Goal: Task Accomplishment & Management: Complete application form

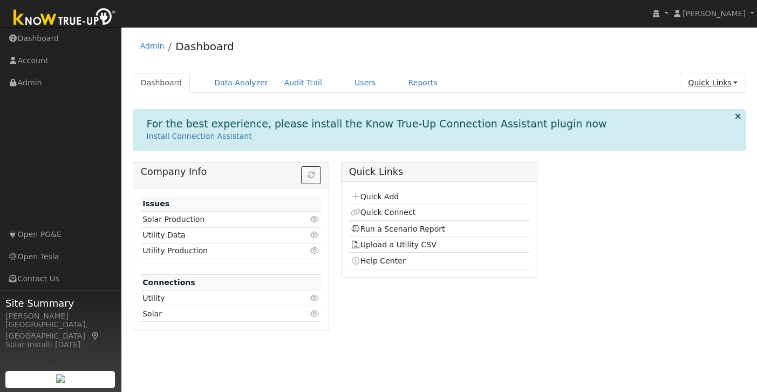
click at [729, 83] on link "Quick Links" at bounding box center [713, 83] width 66 height 20
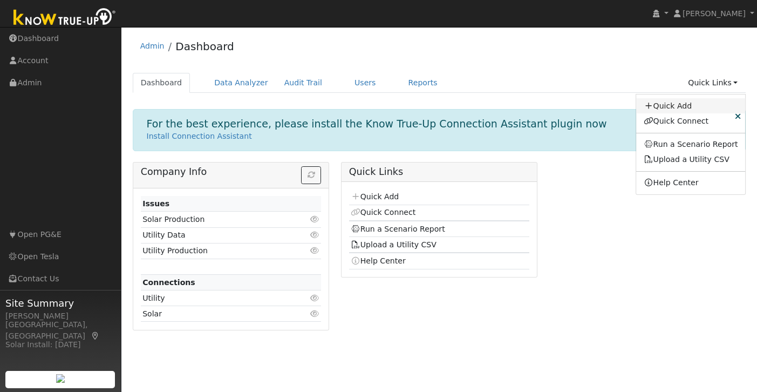
click at [672, 106] on link "Quick Add" at bounding box center [691, 105] width 110 height 15
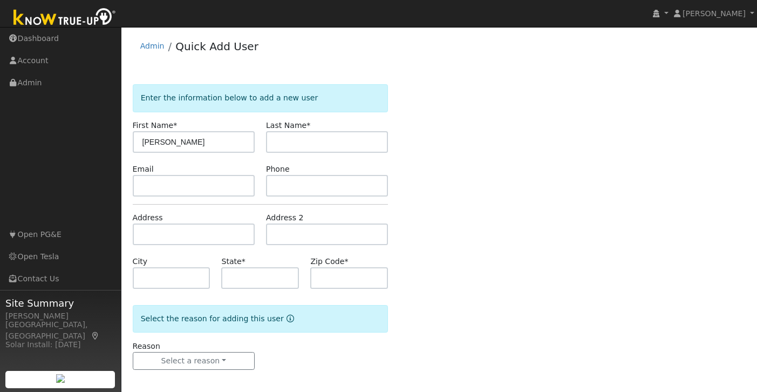
type input "[PERSON_NAME]"
click at [331, 142] on input "text" at bounding box center [327, 142] width 122 height 22
type input "Ho"
click at [194, 188] on input "text" at bounding box center [194, 186] width 122 height 22
paste input "jazz@busybug.net"
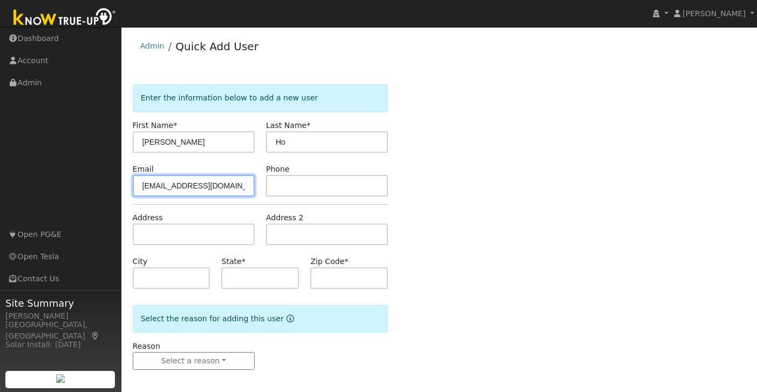
type input "jazz@busybug.net"
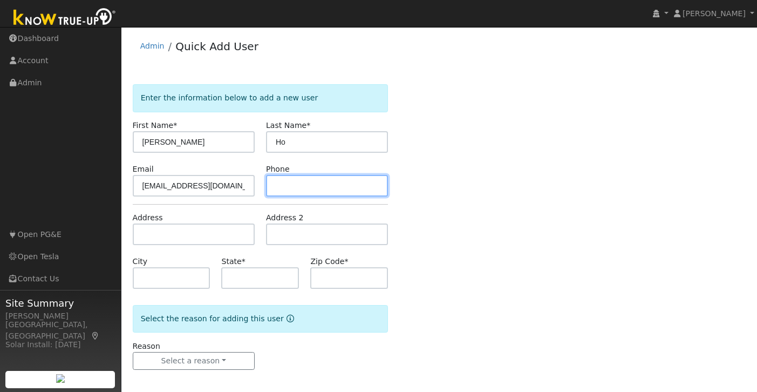
click at [327, 179] on input "text" at bounding box center [327, 186] width 122 height 22
paste input "(925) 750-4546"
type input "(925) 750-4546"
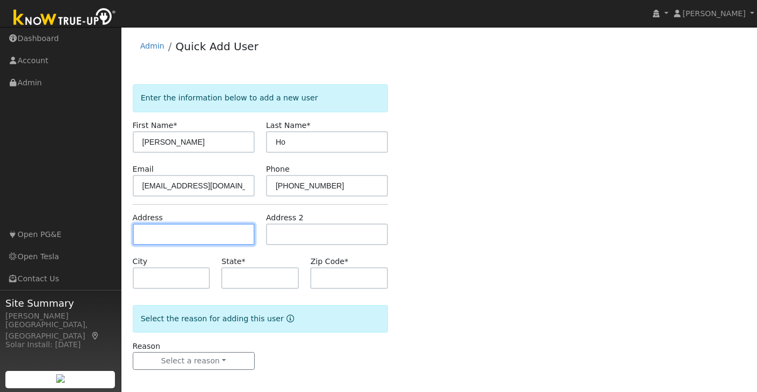
click at [160, 236] on input "text" at bounding box center [194, 234] width 122 height 22
paste input "3210 Westbridge Ln. Pleasanton, CA 94566"
type input "[STREET_ADDRESS]"
type input "Pleasanton"
type input "CA"
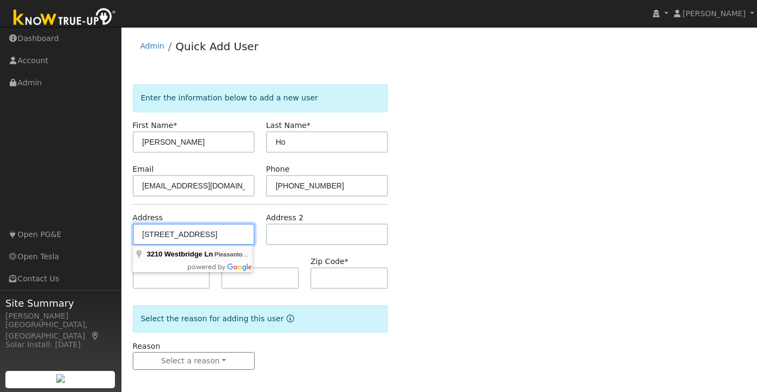
type input "94566"
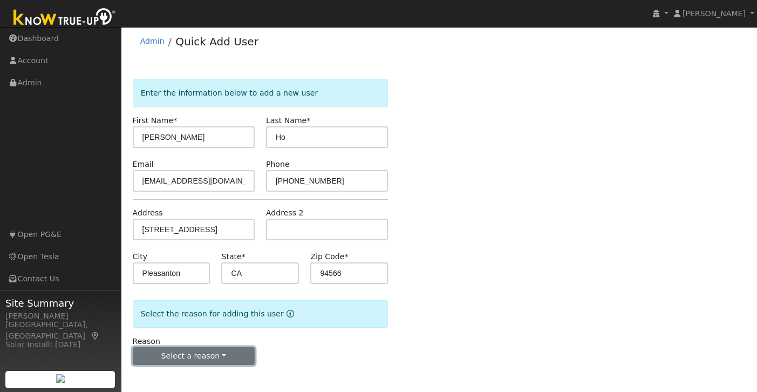
click at [195, 356] on button "Select a reason" at bounding box center [194, 356] width 122 height 18
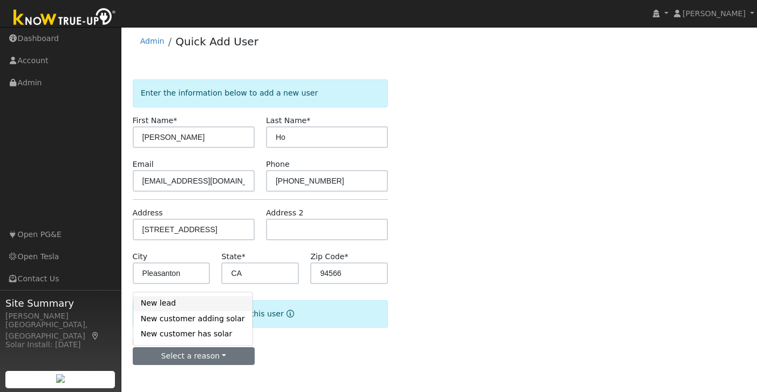
click at [188, 304] on link "New lead" at bounding box center [192, 303] width 119 height 15
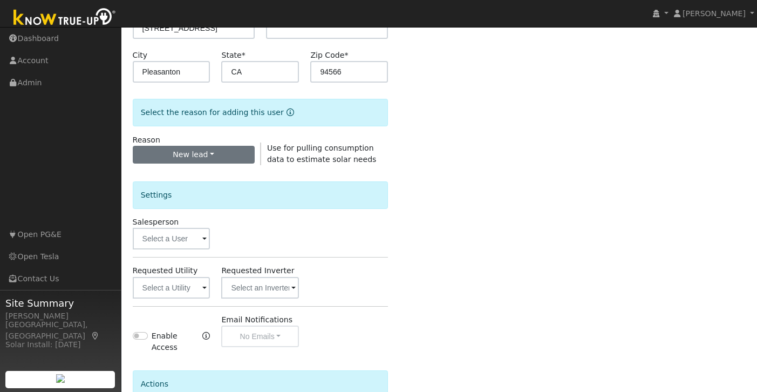
scroll to position [214, 0]
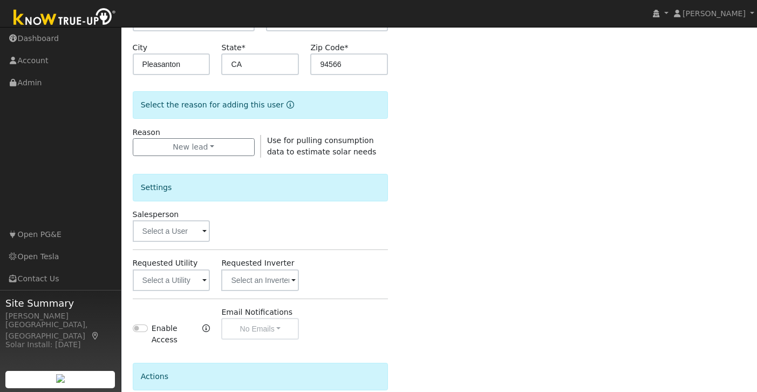
click at [202, 283] on span at bounding box center [204, 281] width 4 height 12
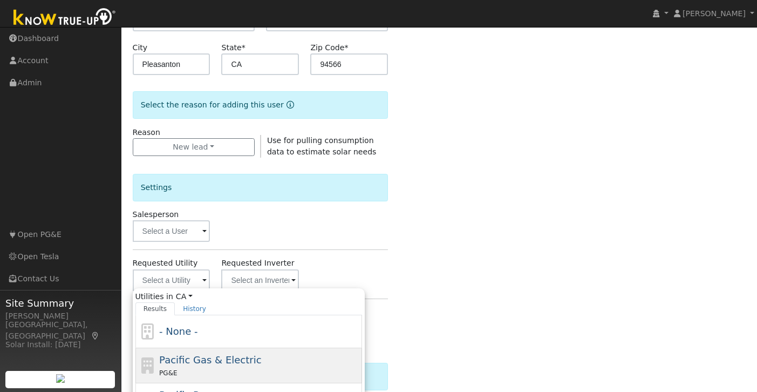
click at [188, 354] on span "Pacific Gas & Electric" at bounding box center [210, 359] width 102 height 11
type input "Pacific Gas & Electric"
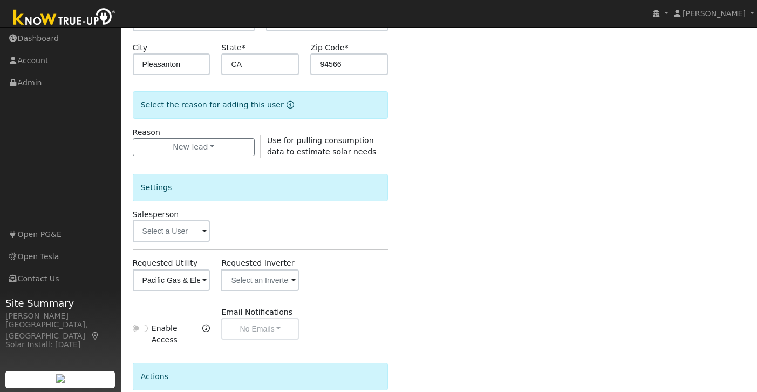
scroll to position [314, 0]
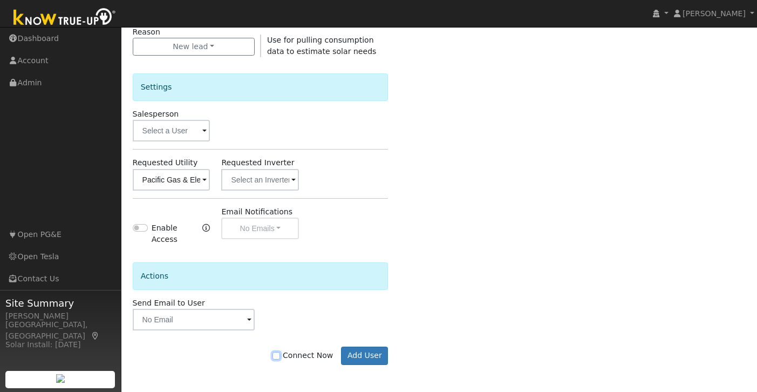
click at [280, 356] on input "Connect Now" at bounding box center [277, 356] width 8 height 8
checkbox input "true"
click at [361, 357] on button "Add User" at bounding box center [364, 356] width 47 height 18
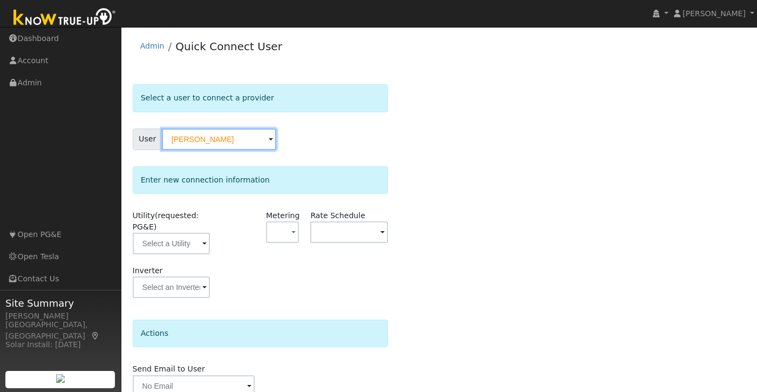
scroll to position [50, 0]
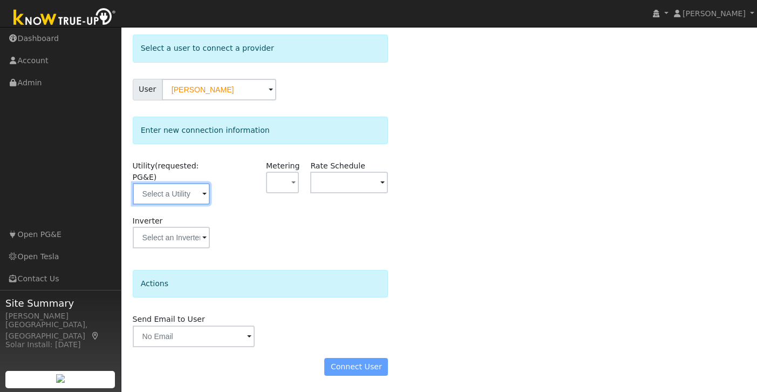
click at [208, 195] on input "text" at bounding box center [172, 194] width 78 height 22
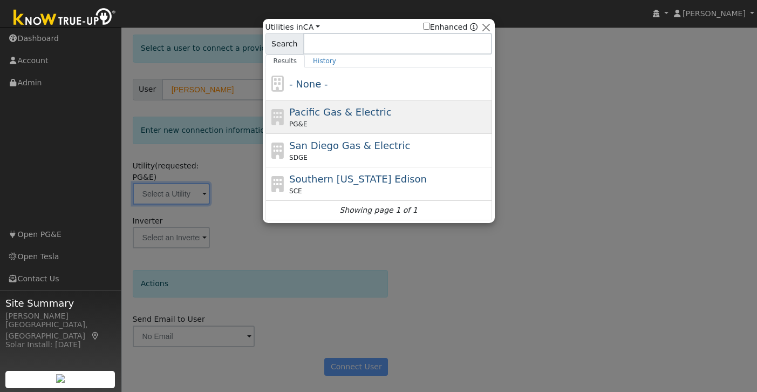
click at [368, 116] on span "Pacific Gas & Electric" at bounding box center [340, 111] width 102 height 11
type input "PG&E"
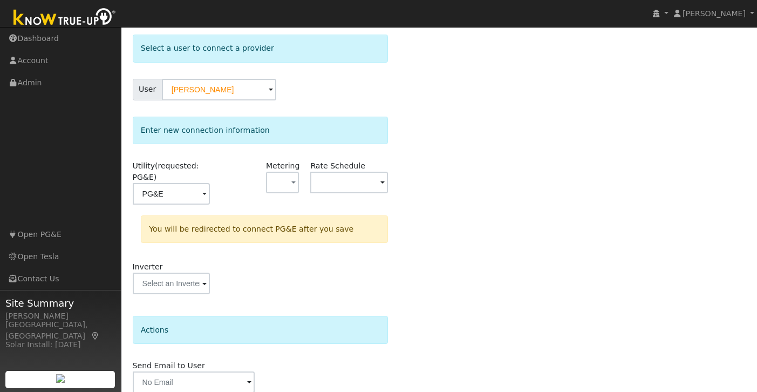
scroll to position [96, 0]
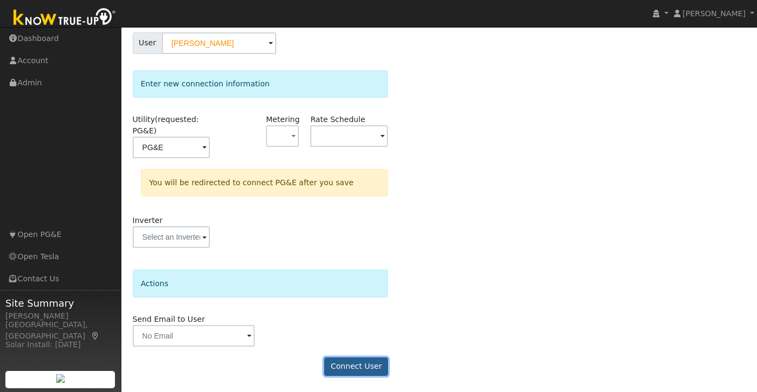
click at [360, 365] on button "Connect User" at bounding box center [356, 366] width 64 height 18
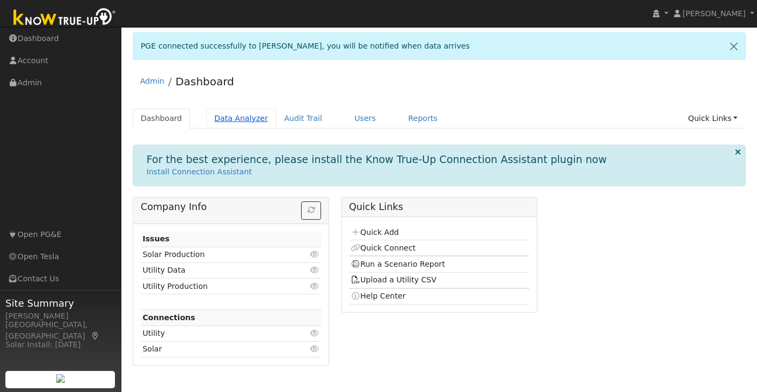
click at [234, 120] on link "Data Analyzer" at bounding box center [241, 119] width 70 height 20
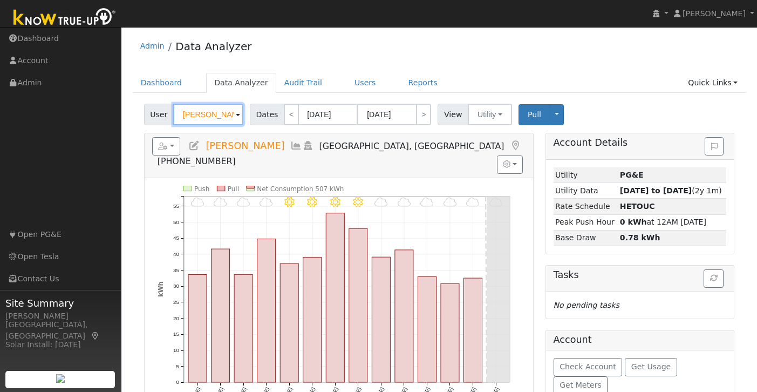
drag, startPoint x: 228, startPoint y: 115, endPoint x: 131, endPoint y: 115, distance: 97.2
click at [135, 115] on div "User Gureet Singh Account Default Account Default Account 310 Santa Cruz Place,…" at bounding box center [440, 332] width 614 height 464
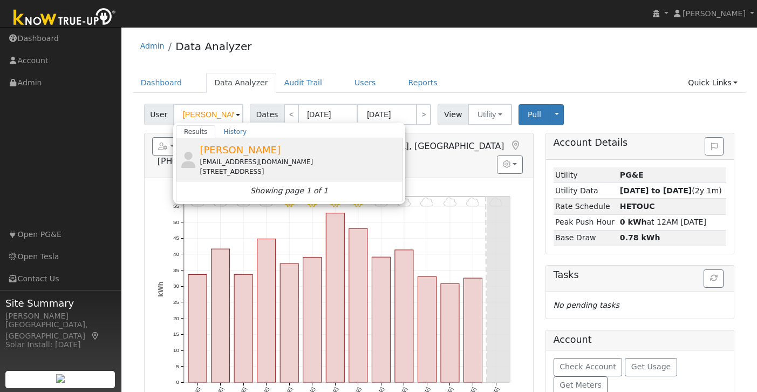
click at [239, 147] on span "[PERSON_NAME]" at bounding box center [240, 149] width 81 height 11
type input "[PERSON_NAME]"
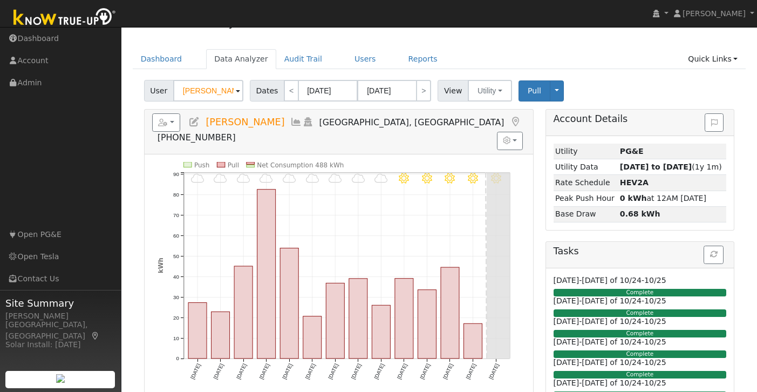
scroll to position [23, 0]
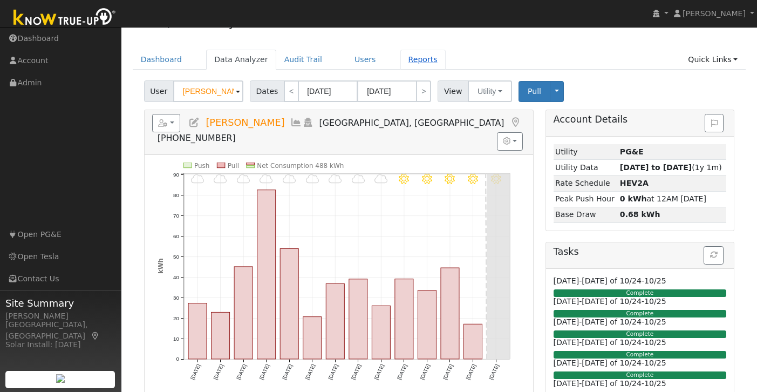
click at [410, 62] on link "Reports" at bounding box center [423, 60] width 45 height 20
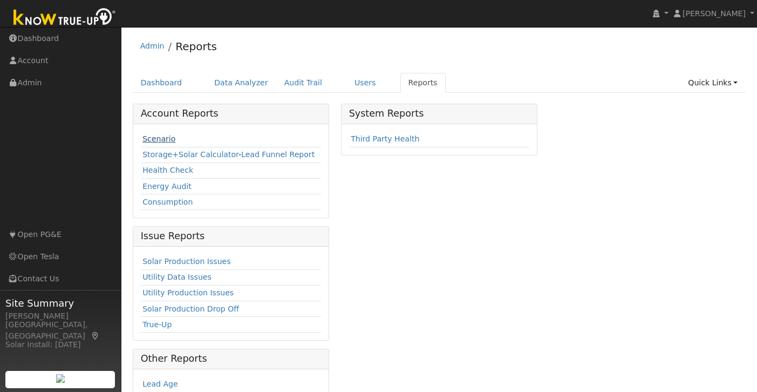
click at [158, 137] on link "Scenario" at bounding box center [159, 138] width 33 height 9
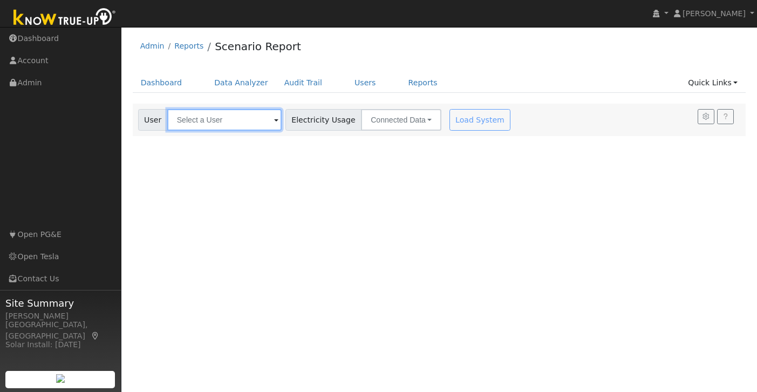
click at [179, 119] on input "text" at bounding box center [224, 120] width 114 height 22
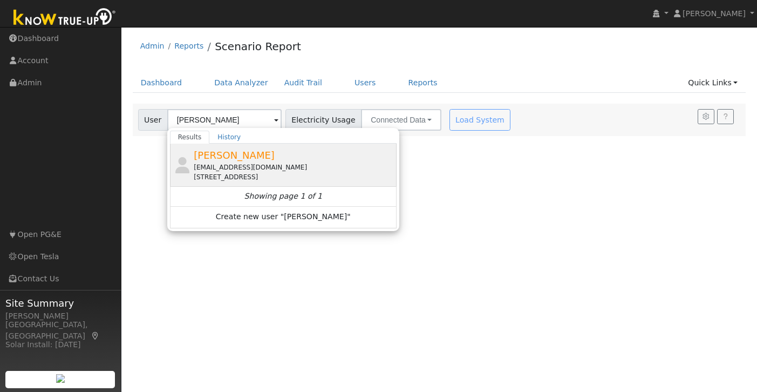
click at [215, 166] on div "[EMAIL_ADDRESS][DOMAIN_NAME]" at bounding box center [294, 167] width 200 height 10
type input "[PERSON_NAME]"
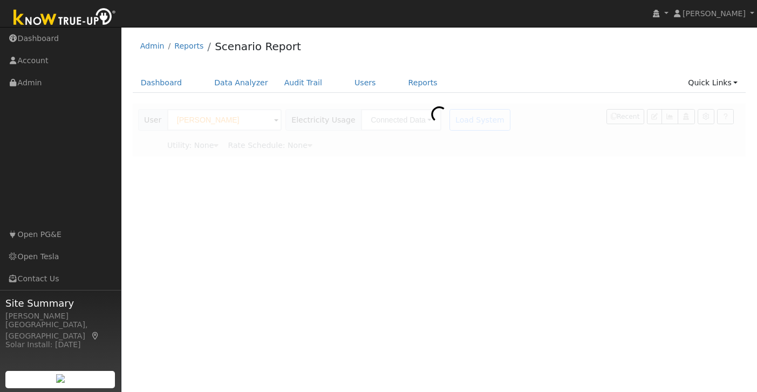
type input "Pacific Gas & Electric"
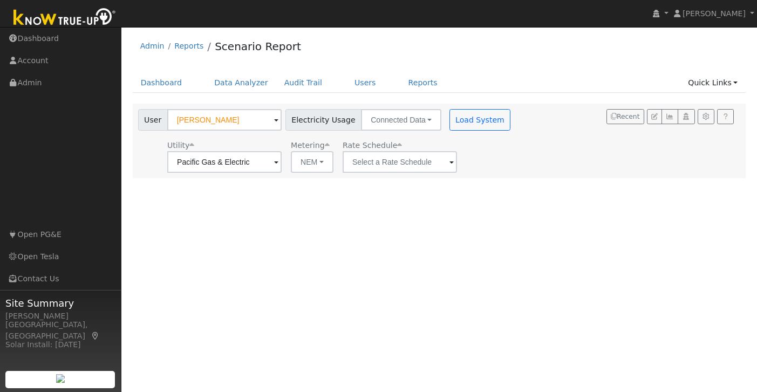
click at [450, 164] on span at bounding box center [452, 163] width 4 height 12
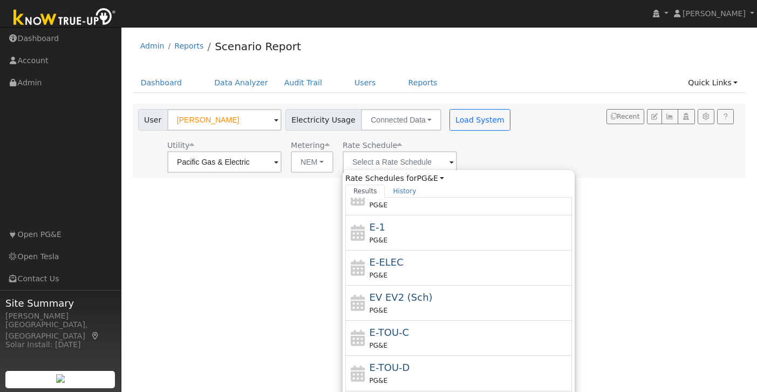
scroll to position [92, 0]
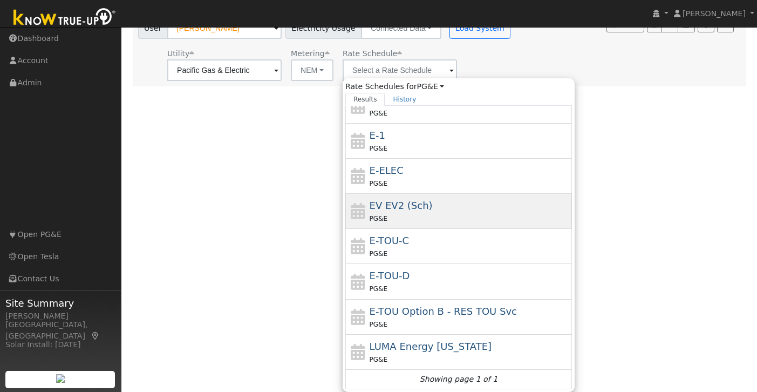
click at [382, 207] on span "EV EV2 (Sch)" at bounding box center [401, 205] width 63 height 11
type input "EV EV2 (Sch)"
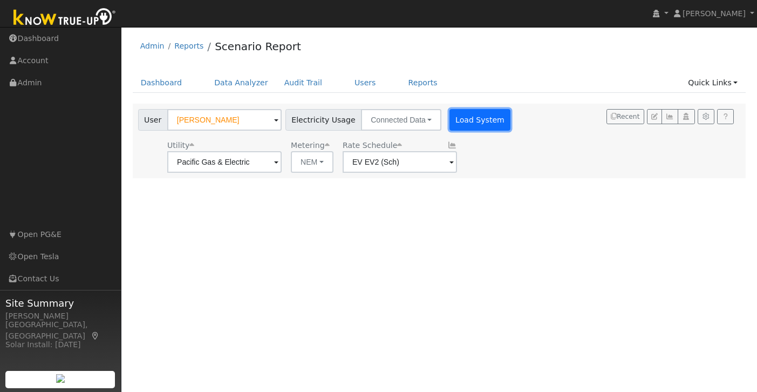
click at [471, 121] on button "Load System" at bounding box center [481, 120] width 62 height 22
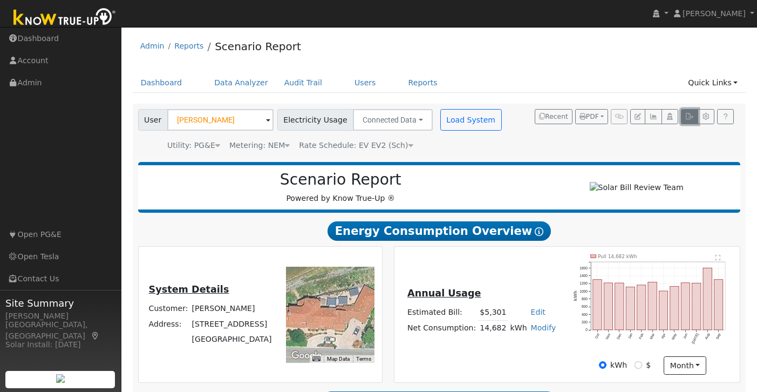
click at [693, 119] on icon "button" at bounding box center [690, 116] width 8 height 6
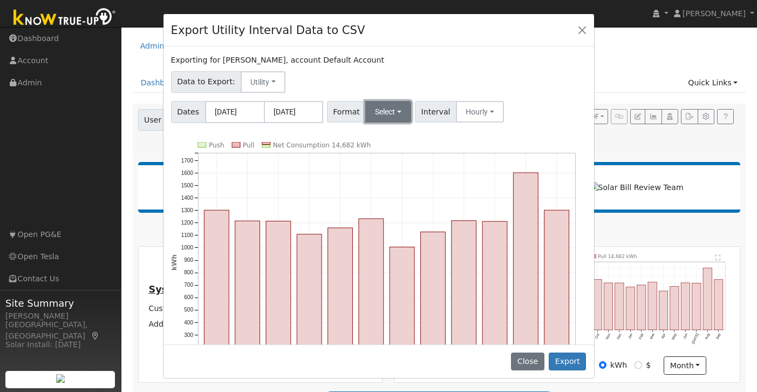
click at [399, 112] on button "Select" at bounding box center [388, 112] width 46 height 22
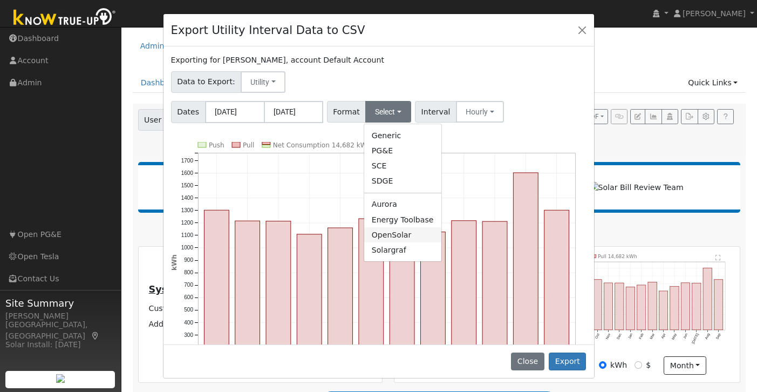
click at [395, 235] on link "OpenSolar" at bounding box center [402, 234] width 77 height 15
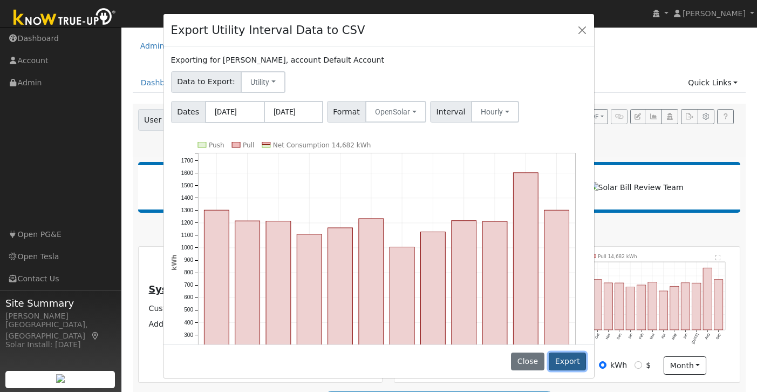
click at [566, 365] on button "Export" at bounding box center [567, 361] width 37 height 18
